Goal: Information Seeking & Learning: Find specific page/section

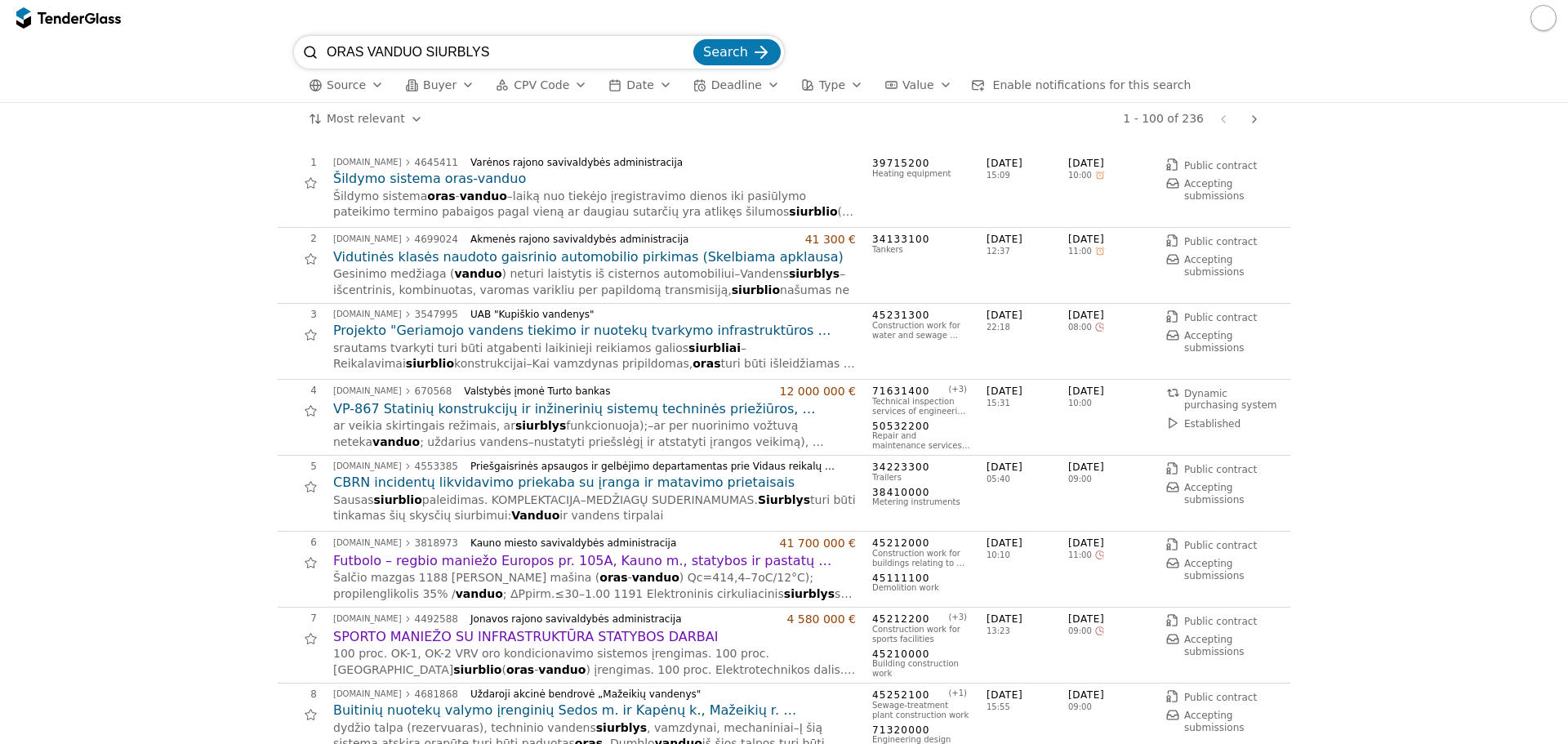
drag, startPoint x: 506, startPoint y: 56, endPoint x: 278, endPoint y: 67, distance: 228.3
click at [278, 67] on div "ORAS VANDUO SIURBLYS Search Source Buyer CPV Code Date Deadline Type Value Enab…" at bounding box center [784, 68] width 1552 height 66
type input "oro kondicionier"
click at [694, 39] on button "Search" at bounding box center [737, 52] width 87 height 27
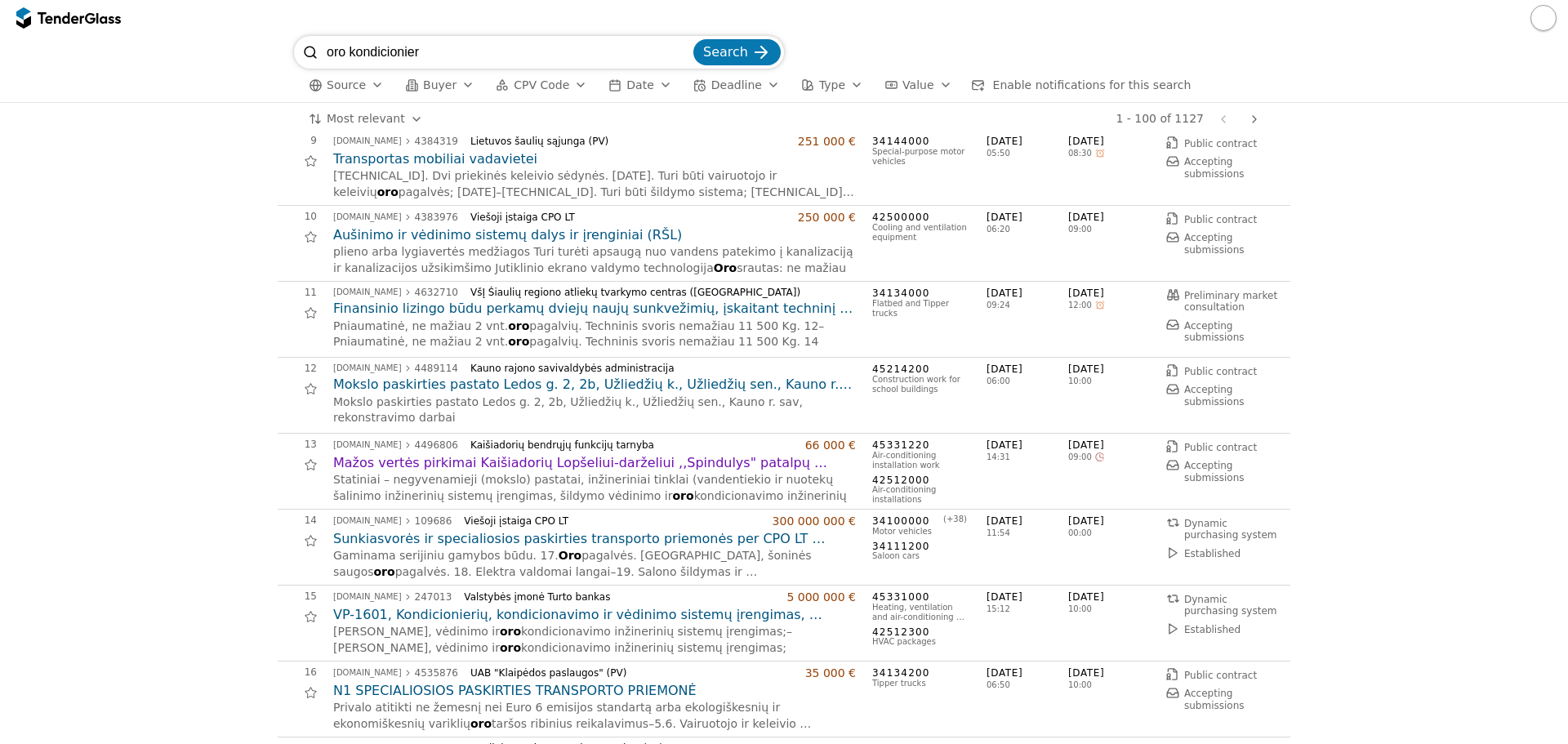
scroll to position [653, 0]
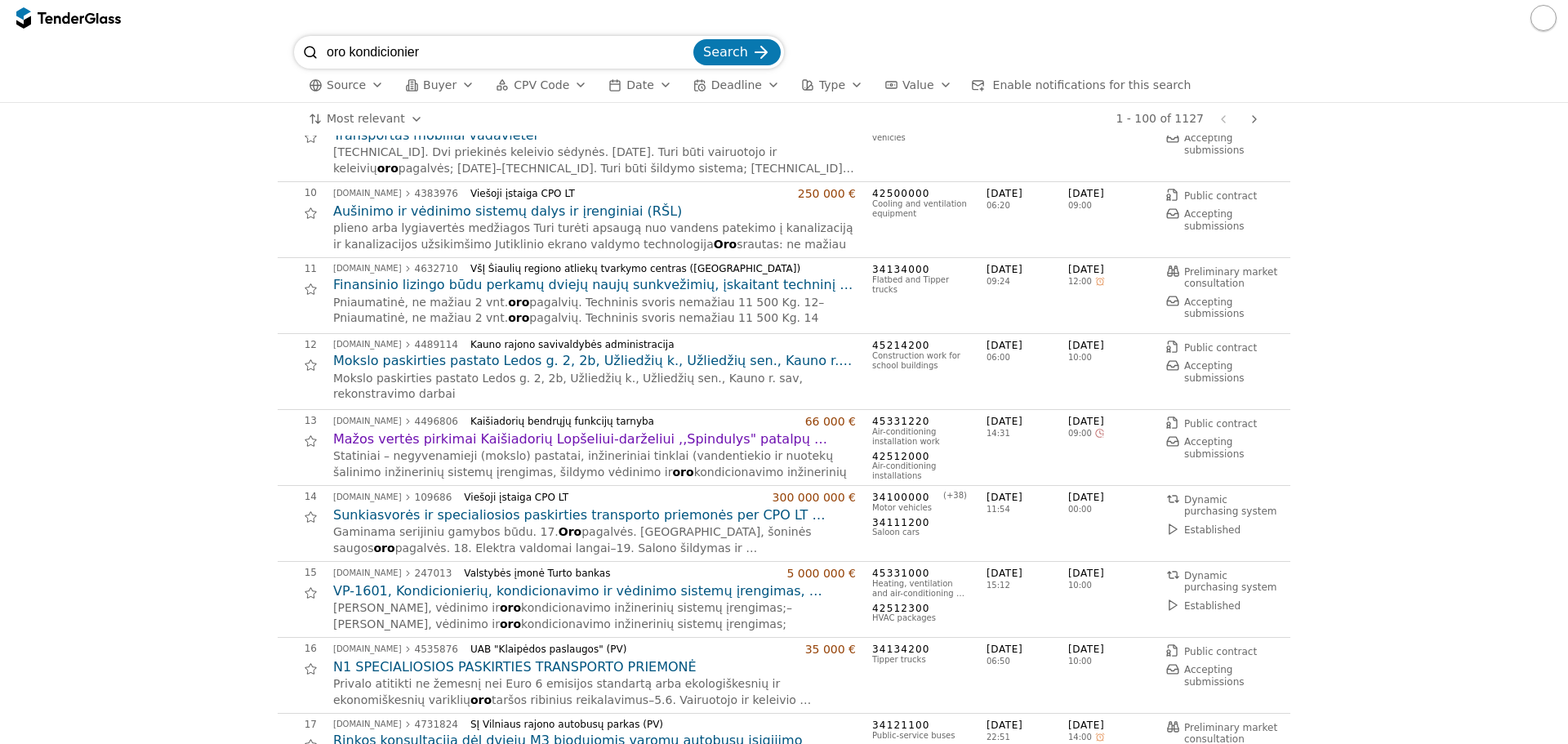
click at [547, 432] on h2 "Mažos vertės pirkimai Kaišiadorių Lopšeliui-darželiui ,,Spindulys" patalpų kond…" at bounding box center [595, 439] width 523 height 18
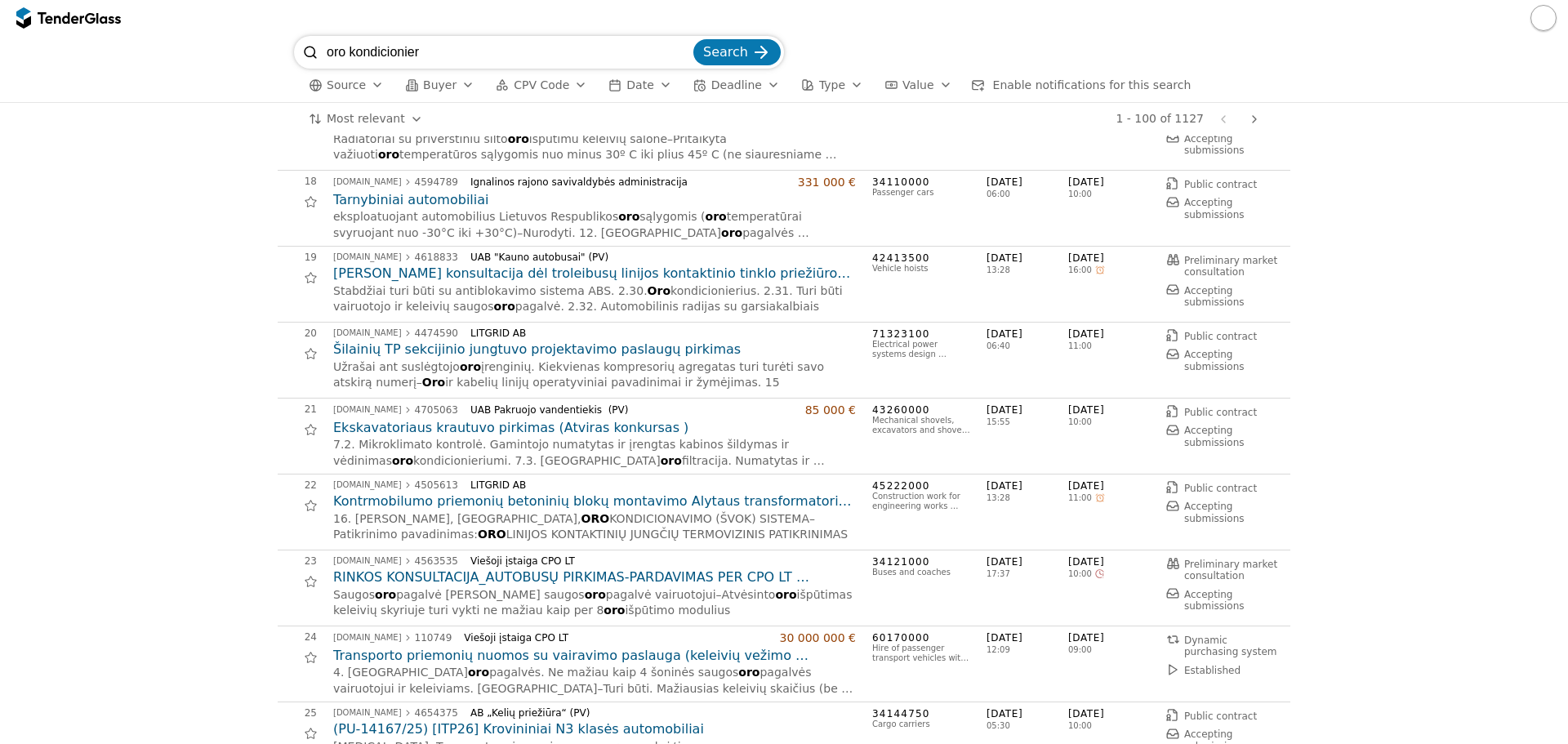
scroll to position [1307, 0]
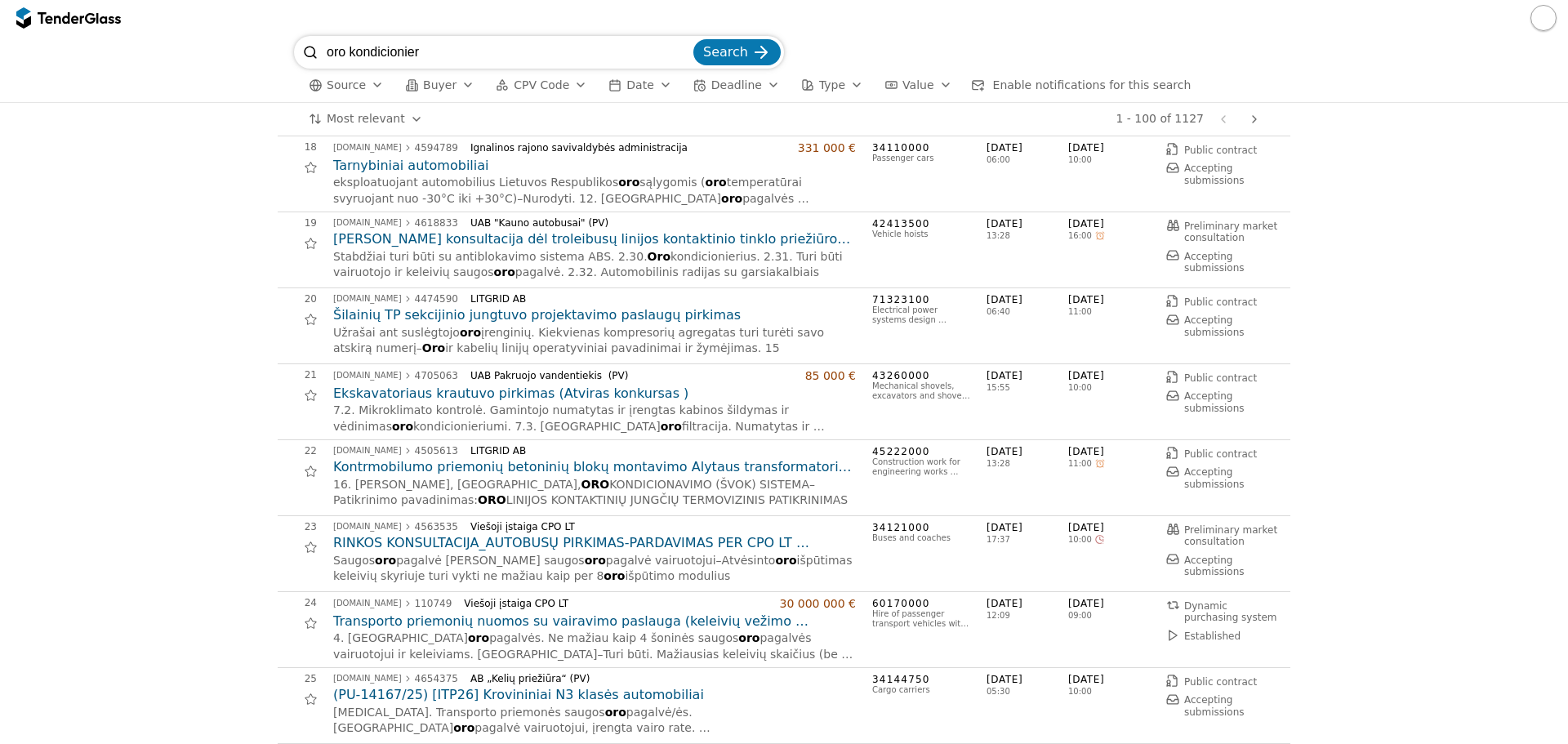
click at [613, 475] on h2 "Kontrmobilumo priemonių betoninių blokų montavimo Alytaus transformatorių pasto…" at bounding box center [595, 467] width 523 height 18
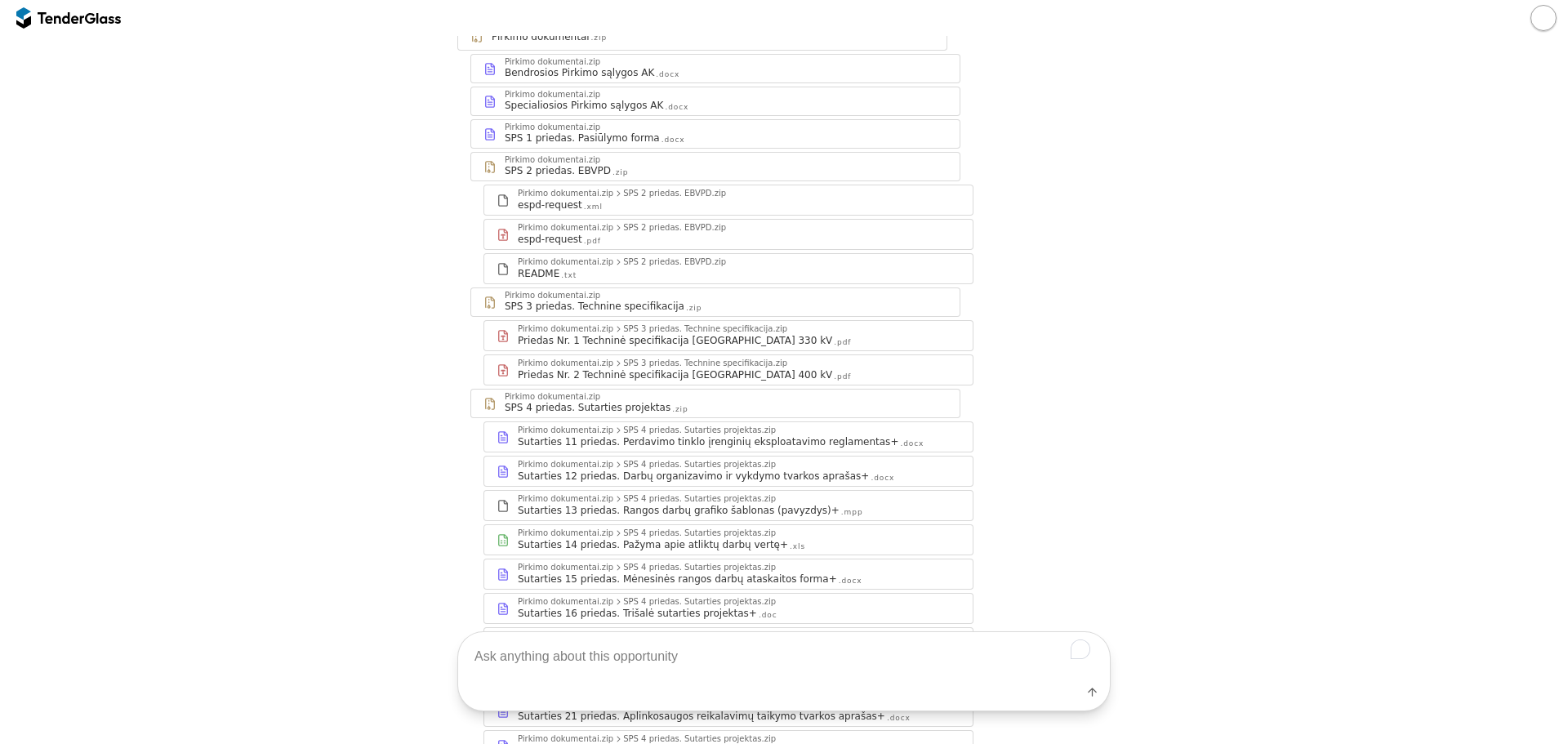
scroll to position [245, 0]
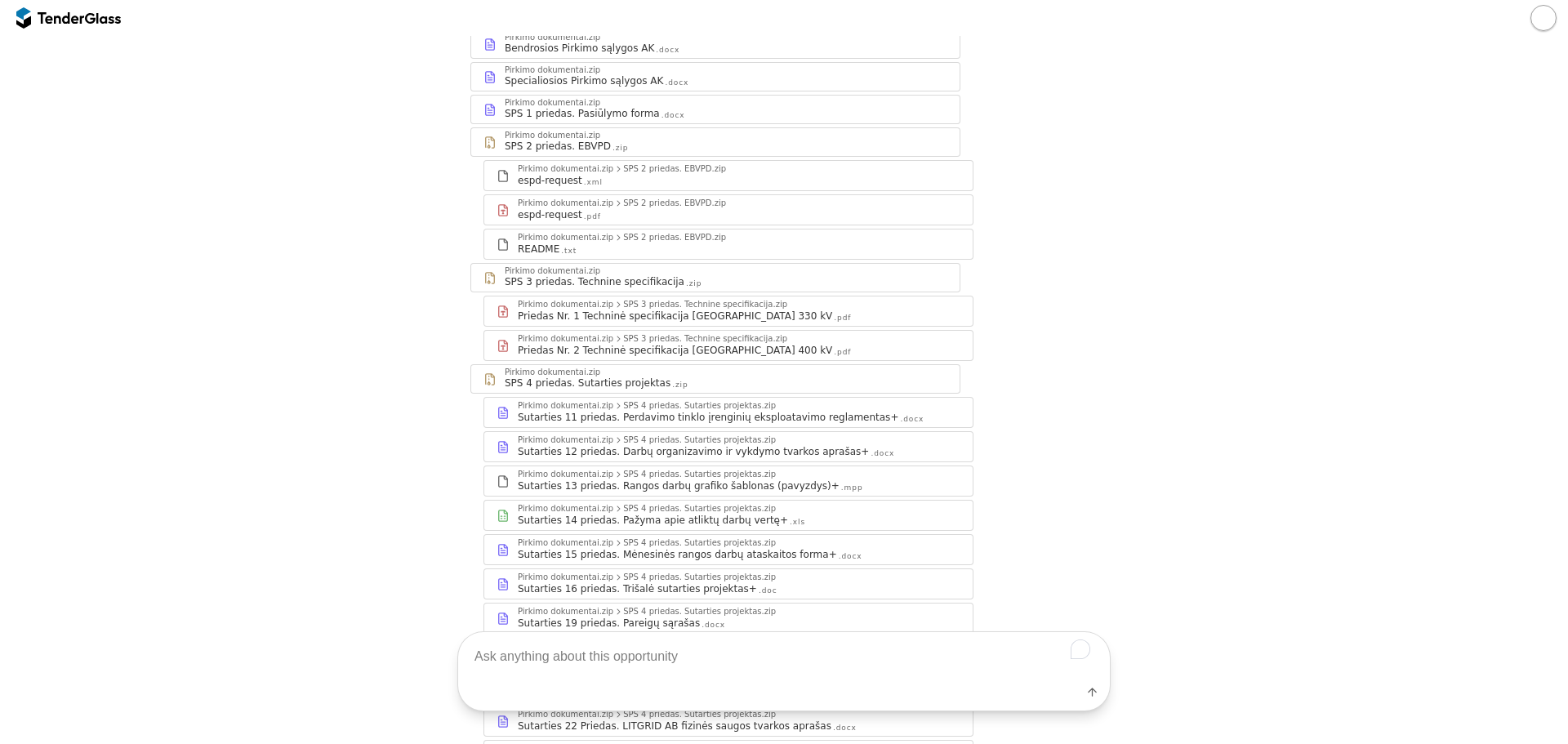
click at [649, 311] on div "Priedas Nr. 1 Techninė specifikacija Alytaus 330 kV" at bounding box center [675, 316] width 315 height 13
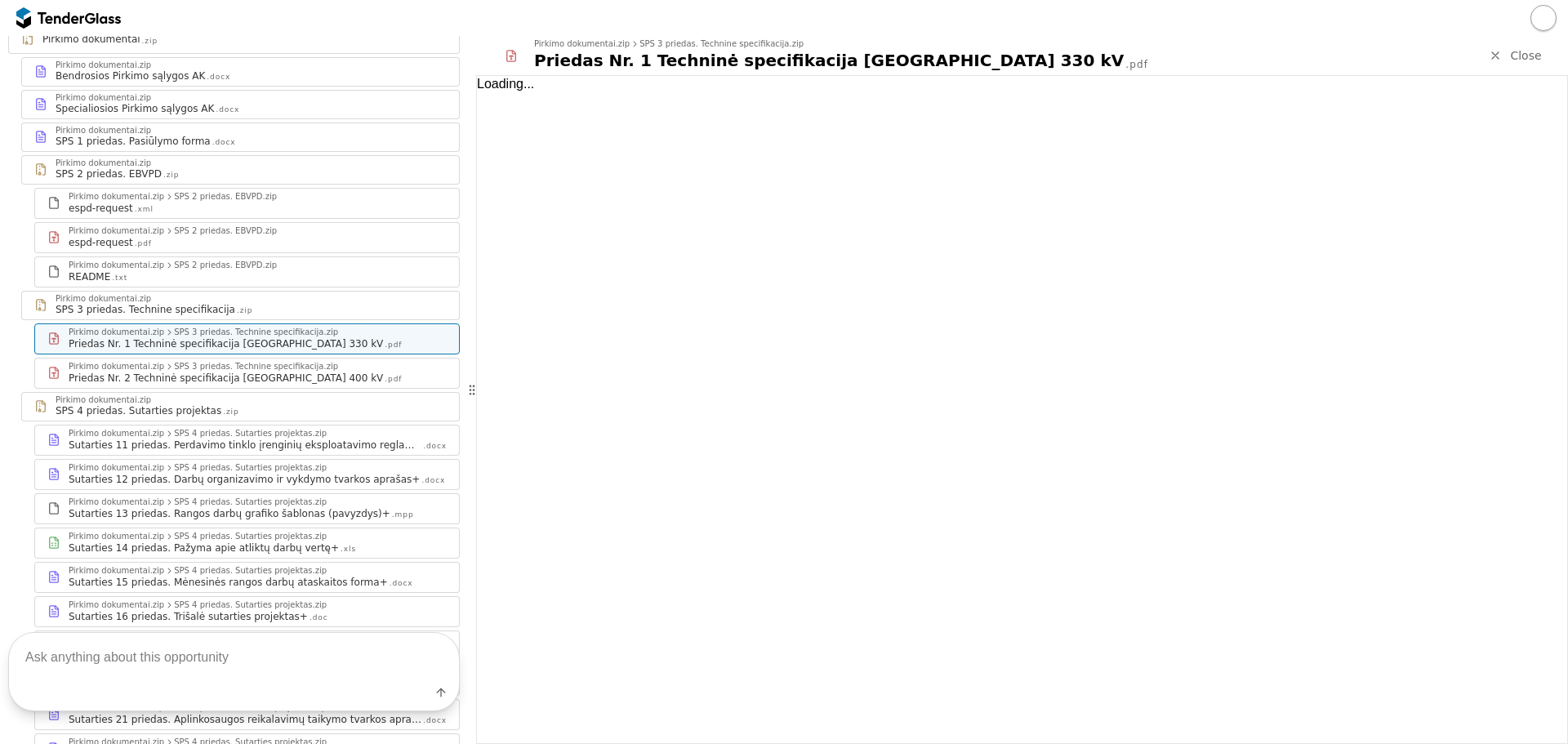
scroll to position [273, 0]
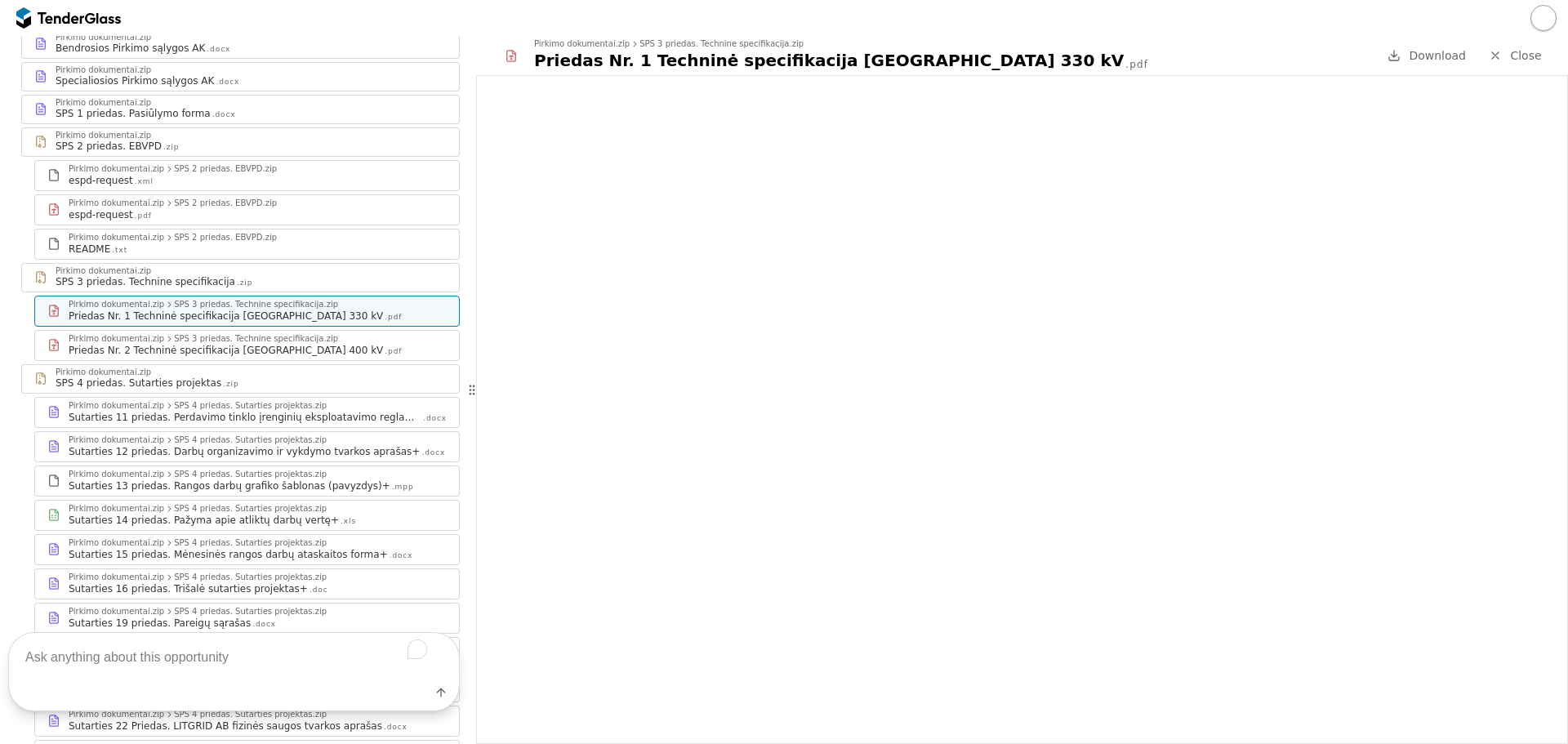
click at [79, 101] on div "Pirkimo dokumentai.zip" at bounding box center [104, 103] width 96 height 9
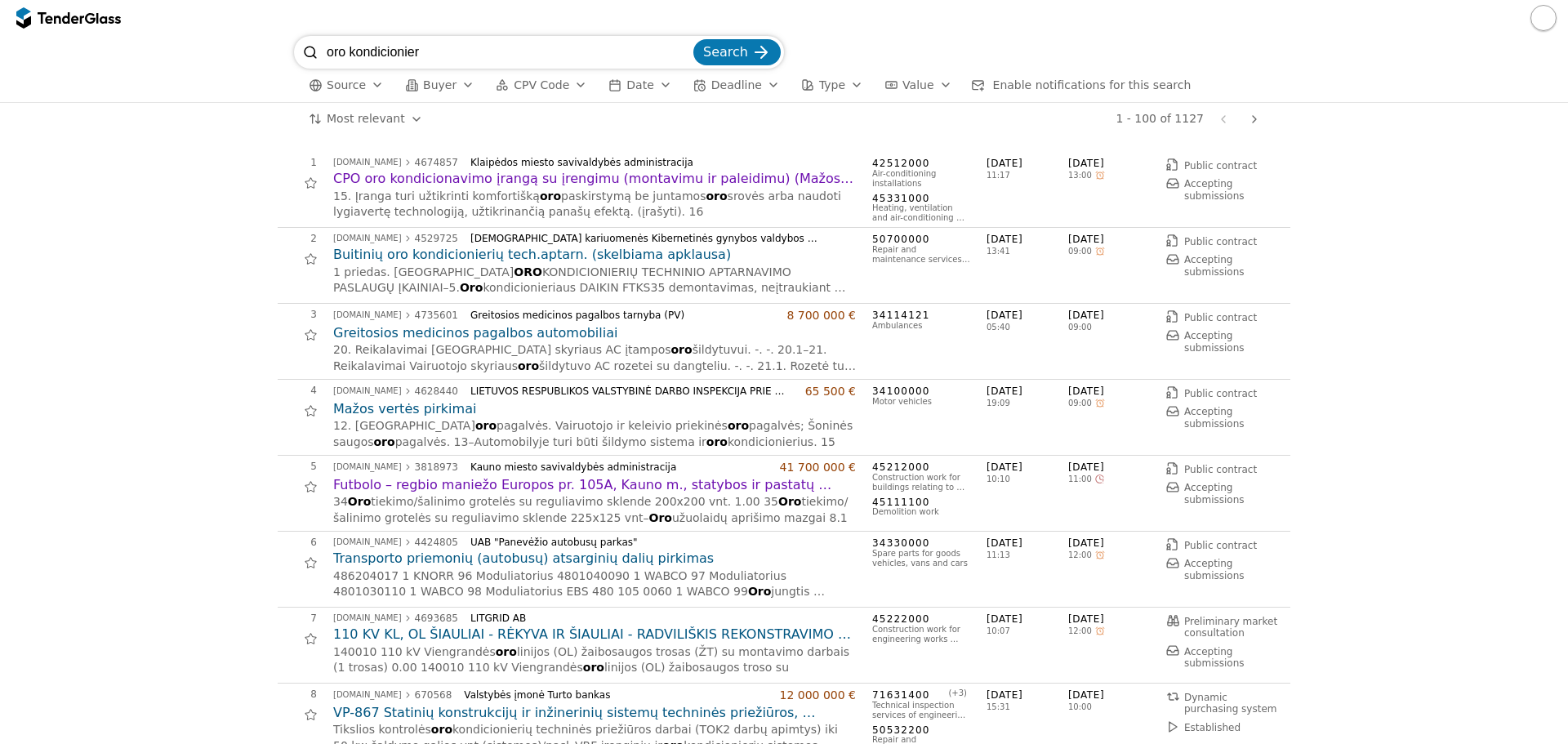
click at [350, 52] on input "oro kondicionier" at bounding box center [508, 52] width 364 height 32
type input "kondicionier"
click at [694, 39] on button "Search" at bounding box center [737, 52] width 87 height 27
